Goal: Navigation & Orientation: Find specific page/section

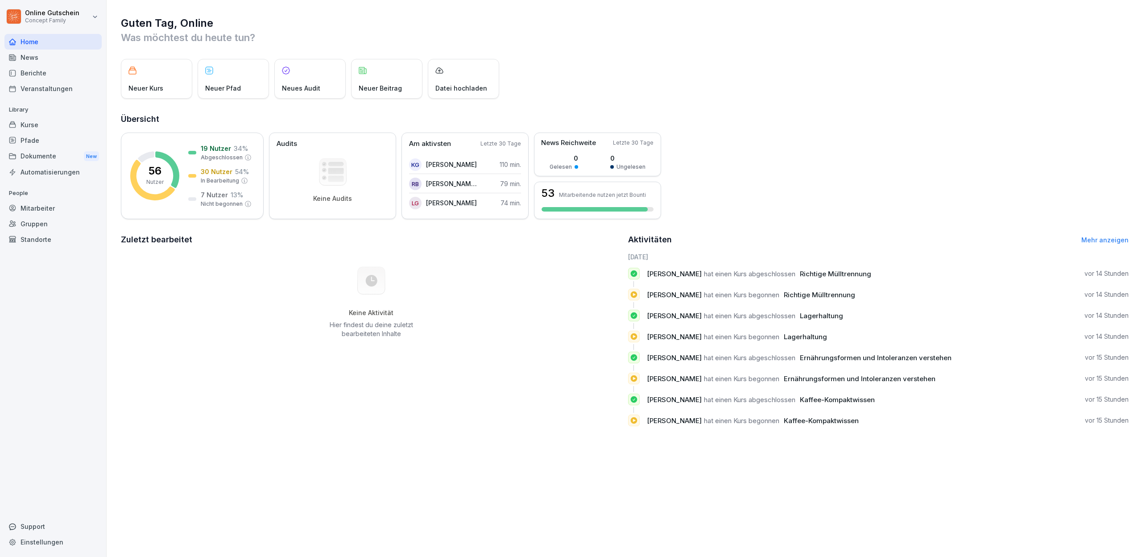
click at [24, 42] on div "Home" at bounding box center [52, 42] width 97 height 16
click at [46, 121] on div "Kurse" at bounding box center [52, 125] width 97 height 16
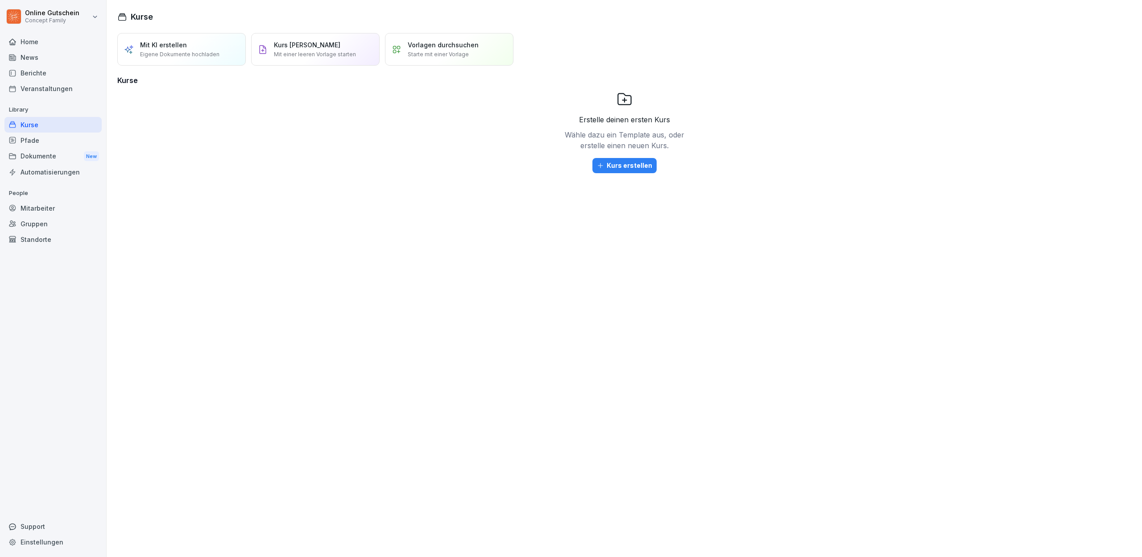
click at [38, 76] on div "Berichte" at bounding box center [52, 73] width 97 height 16
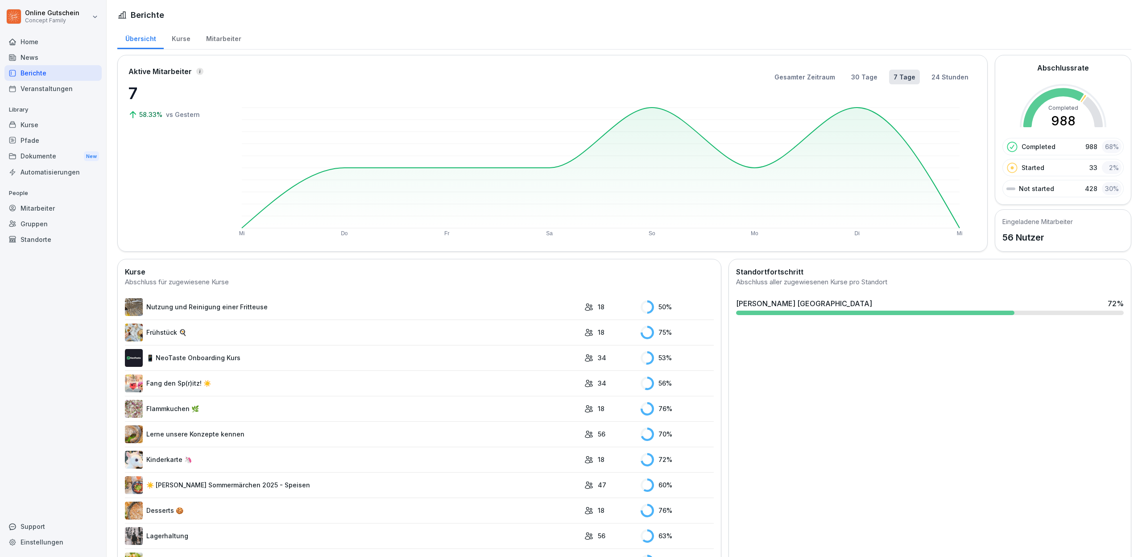
click at [219, 45] on div "Mitarbeiter" at bounding box center [223, 37] width 51 height 23
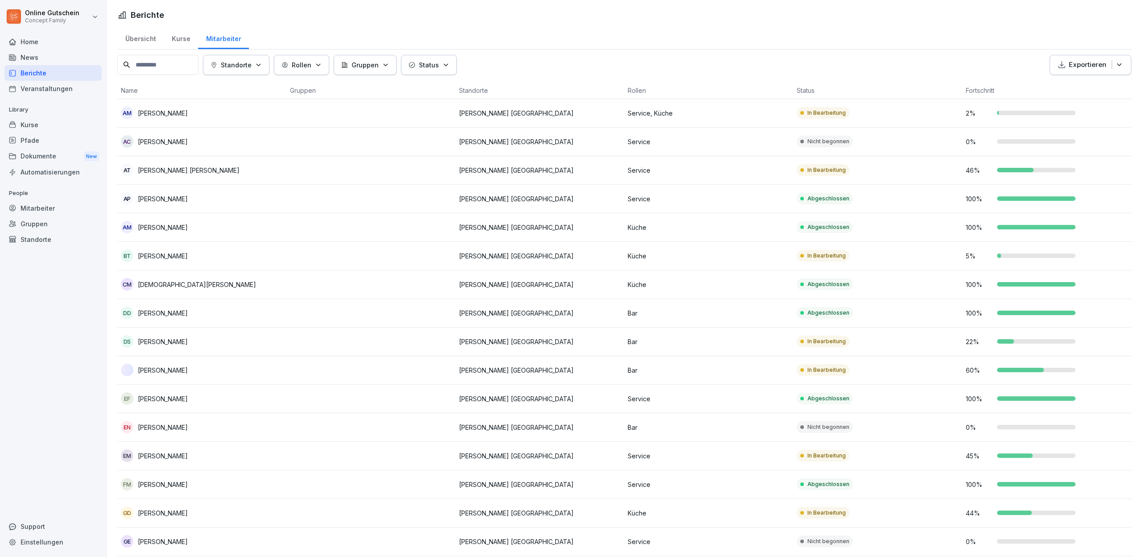
click at [140, 62] on input at bounding box center [157, 65] width 81 height 20
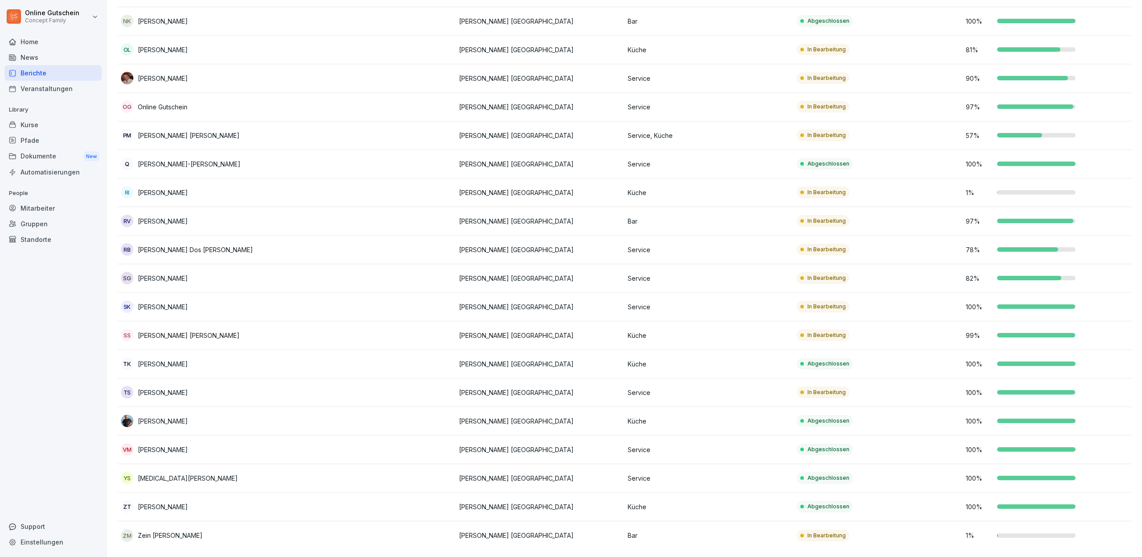
scroll to position [1147, 0]
click at [155, 532] on p "Zein [PERSON_NAME]" at bounding box center [170, 535] width 65 height 9
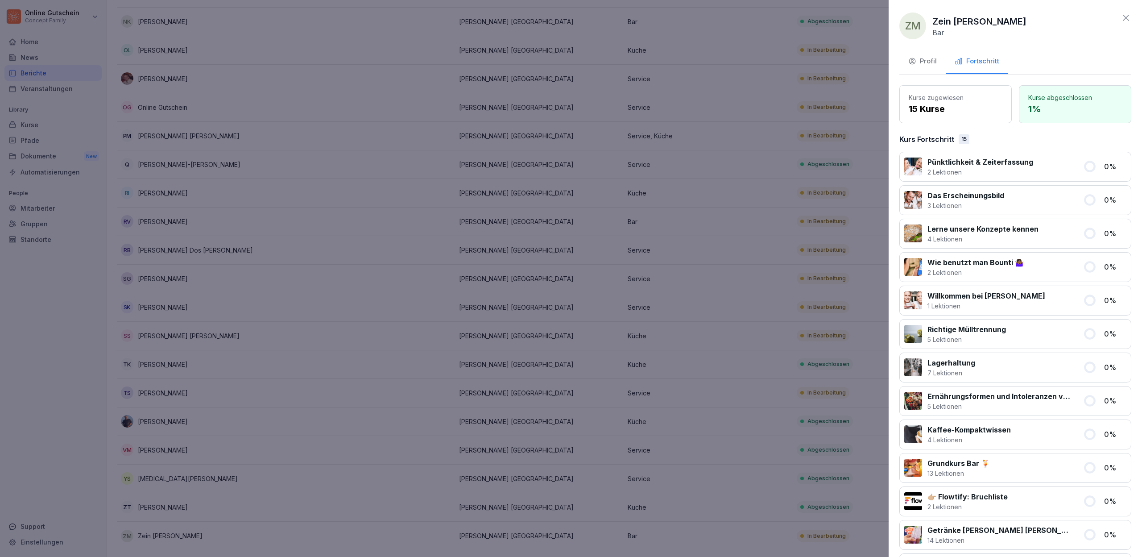
scroll to position [0, 0]
click at [345, 279] on div at bounding box center [571, 278] width 1142 height 557
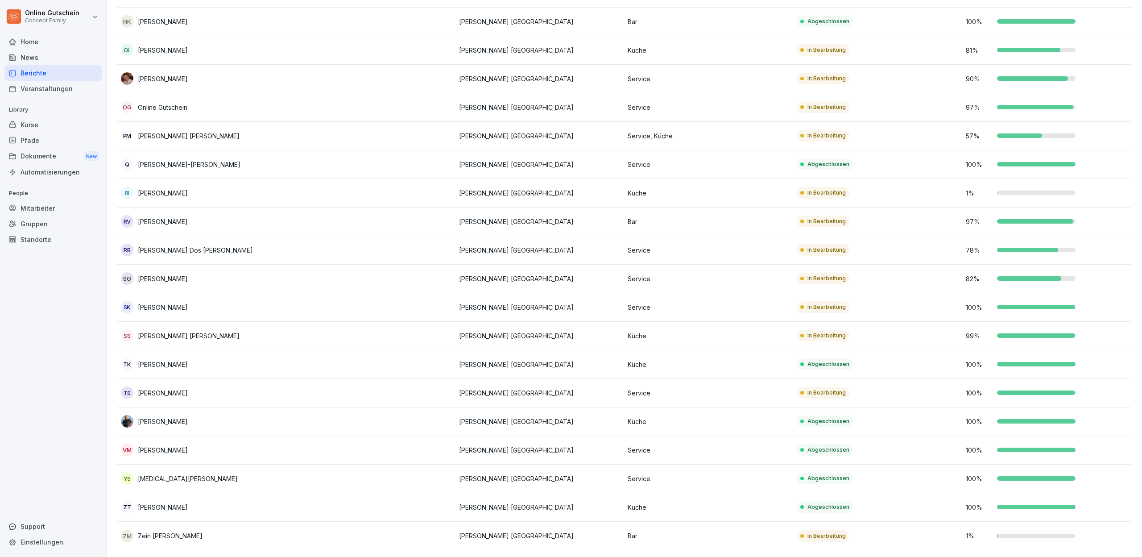
click at [345, 279] on td at bounding box center [370, 278] width 169 height 29
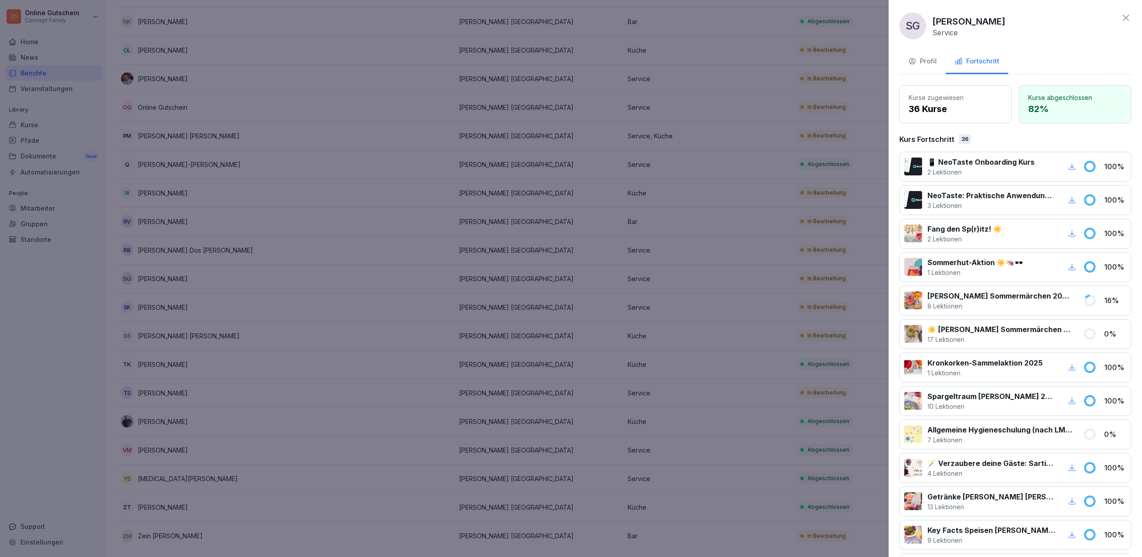
click at [1129, 17] on icon at bounding box center [1125, 17] width 11 height 11
click at [1129, 17] on div "SG [PERSON_NAME] Service" at bounding box center [1015, 25] width 232 height 27
